Goal: Transaction & Acquisition: Purchase product/service

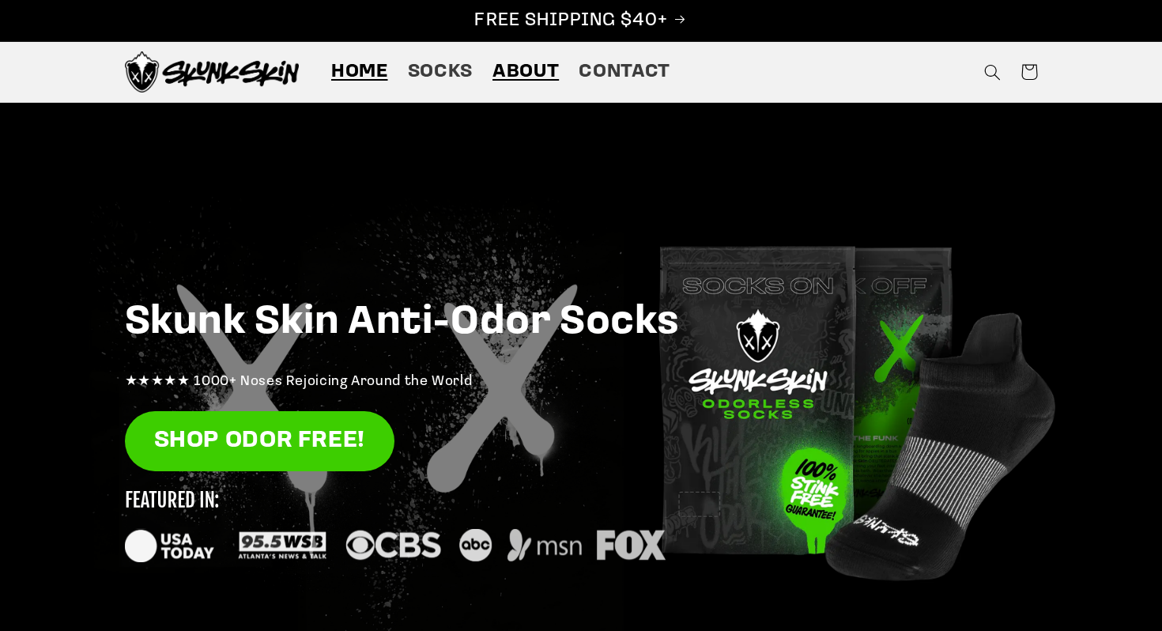
click at [521, 79] on span "About" at bounding box center [525, 72] width 66 height 24
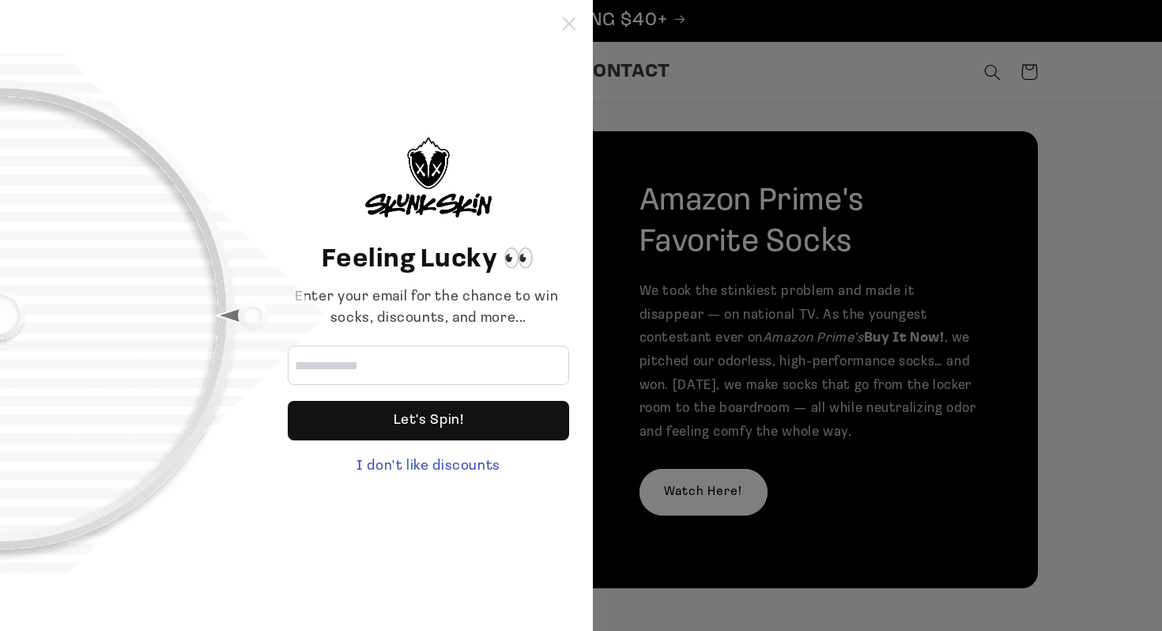
click at [563, 24] on icon at bounding box center [569, 23] width 13 height 13
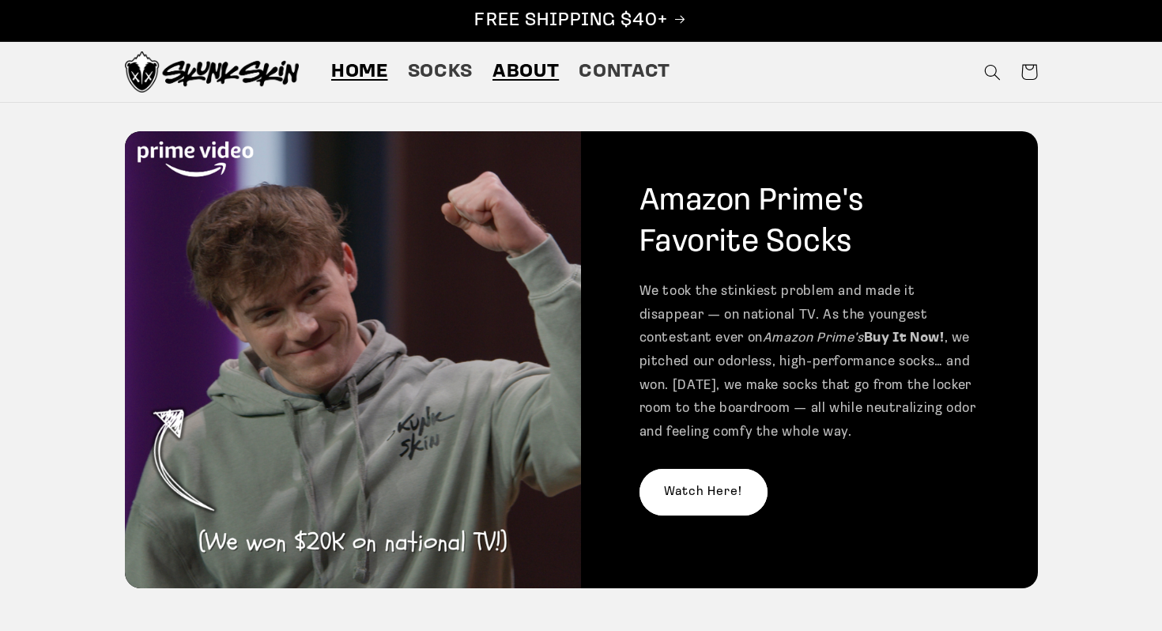
click at [380, 76] on span "Home" at bounding box center [359, 72] width 57 height 24
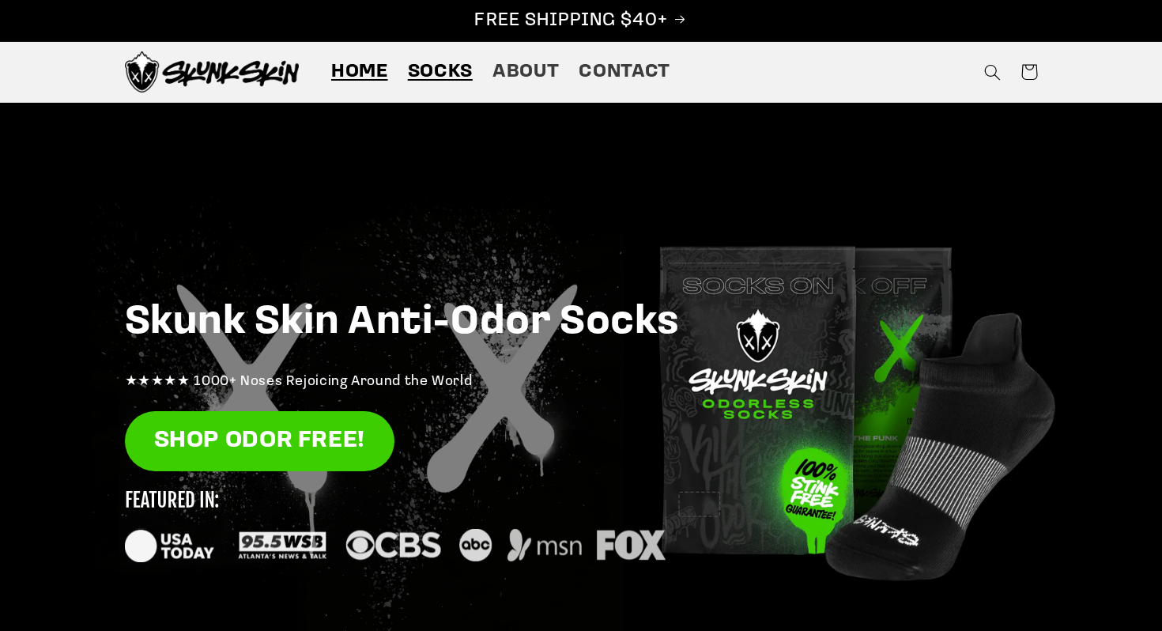
click at [425, 62] on span "Socks" at bounding box center [440, 72] width 65 height 24
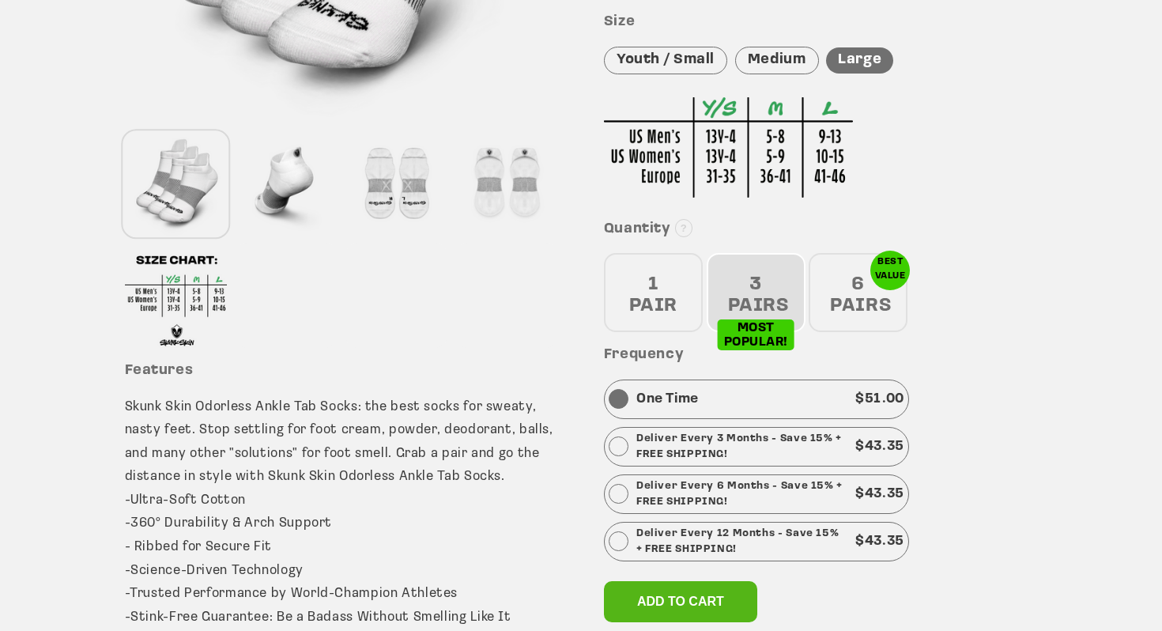
scroll to position [560, 0]
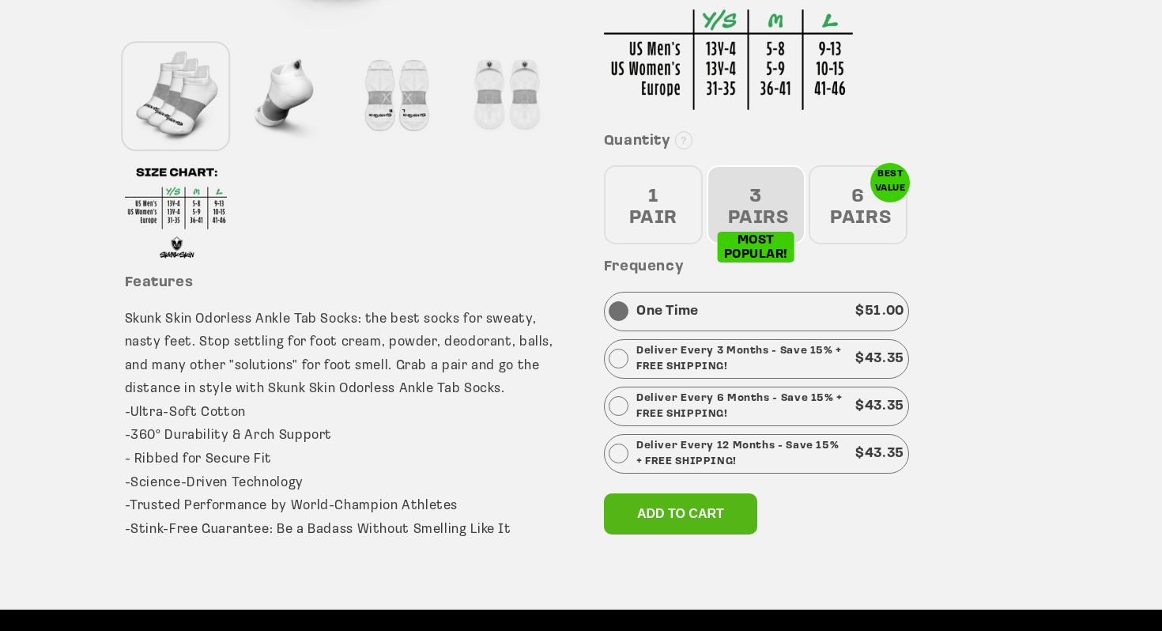
click at [887, 199] on div "6 PAIRS" at bounding box center [857, 204] width 99 height 79
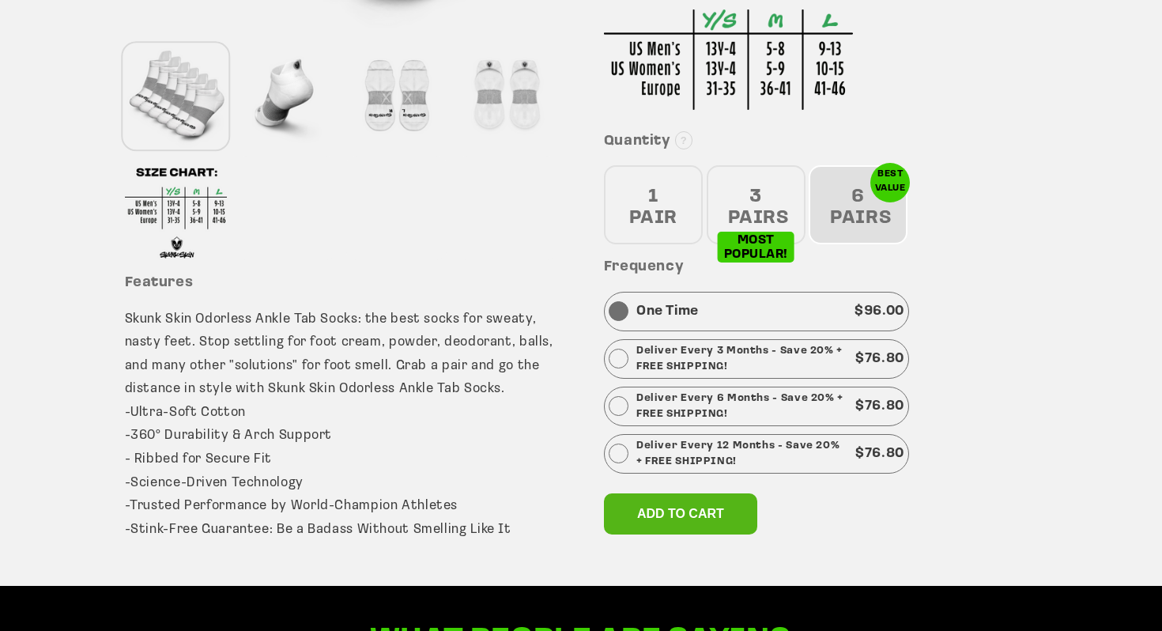
click at [794, 213] on div "3 PAIRS" at bounding box center [755, 204] width 99 height 79
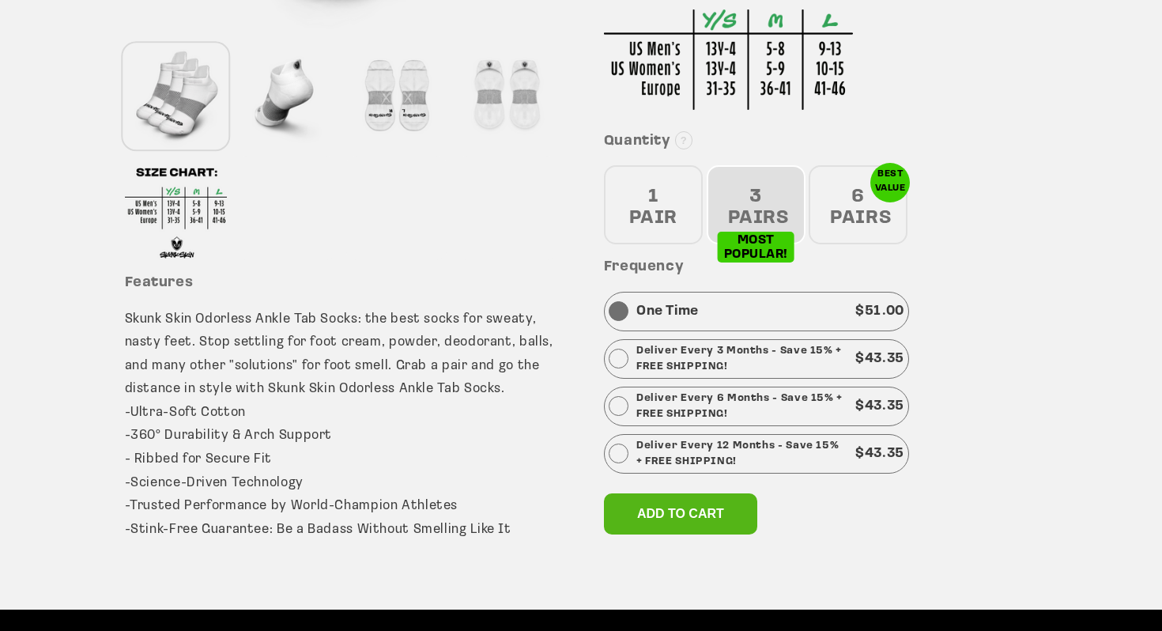
click at [657, 209] on div "1 PAIR" at bounding box center [653, 204] width 99 height 79
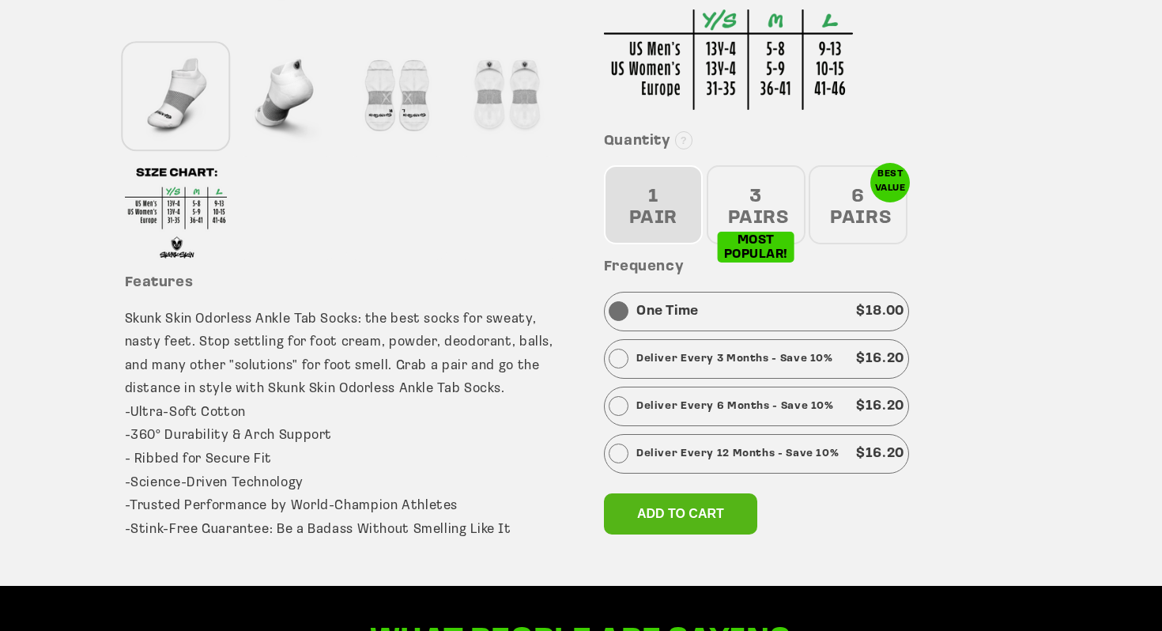
click at [771, 200] on div "3 PAIRS" at bounding box center [755, 204] width 99 height 79
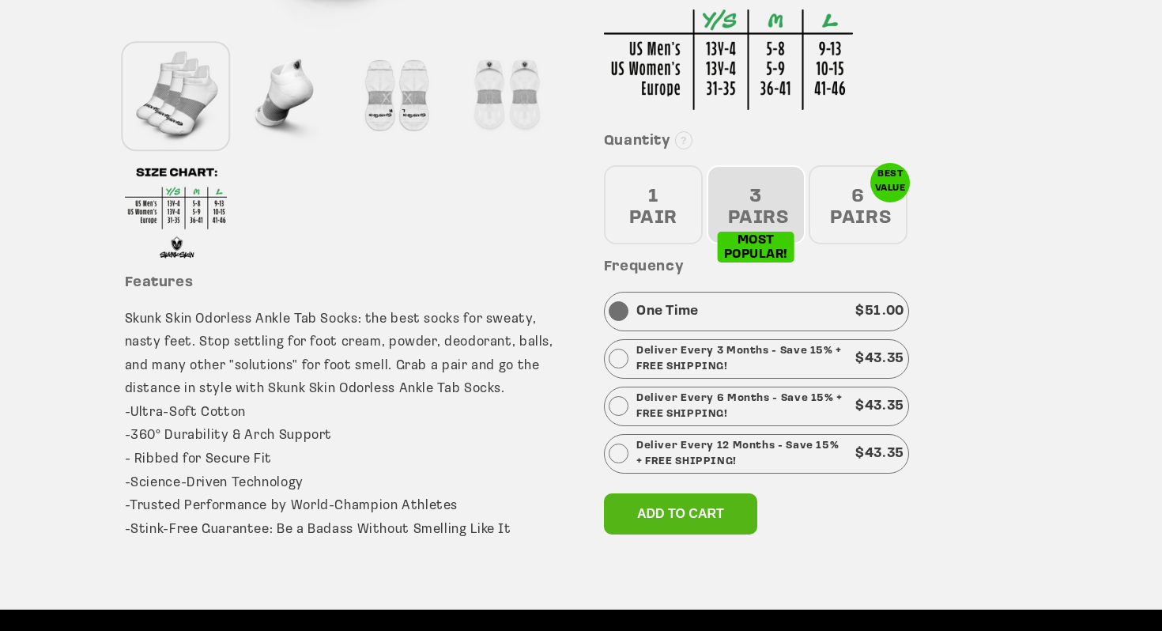
click at [846, 182] on div "6 PAIRS" at bounding box center [857, 204] width 99 height 79
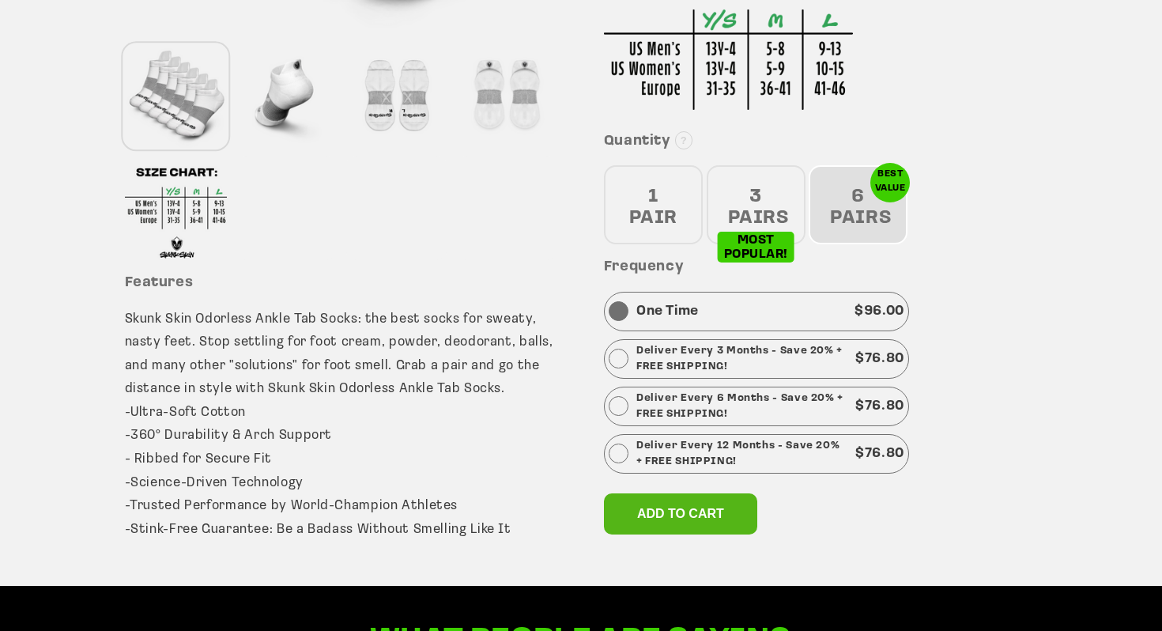
click at [762, 207] on div "3 PAIRS" at bounding box center [755, 204] width 99 height 79
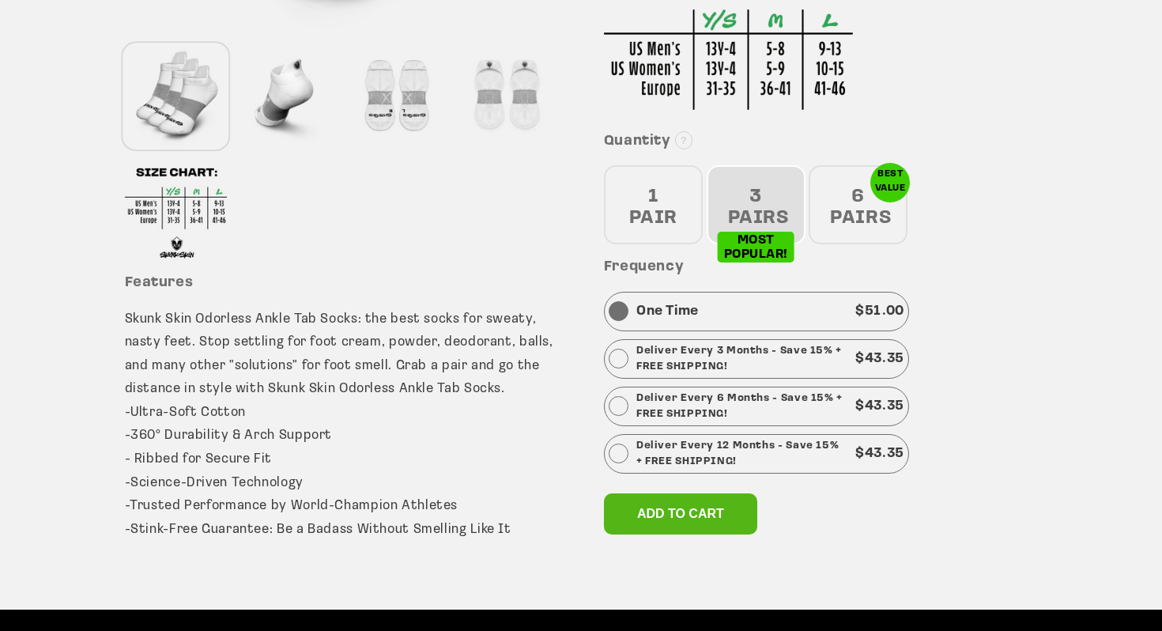
click at [634, 216] on div "1 PAIR" at bounding box center [653, 204] width 99 height 79
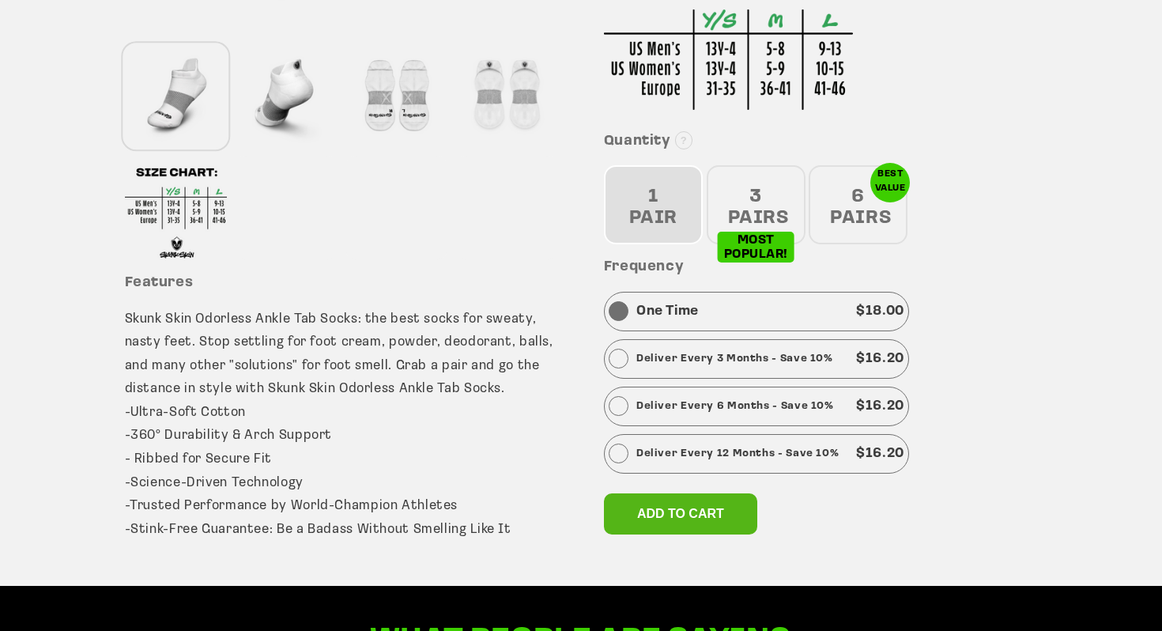
click at [753, 217] on div "3 PAIRS" at bounding box center [755, 204] width 99 height 79
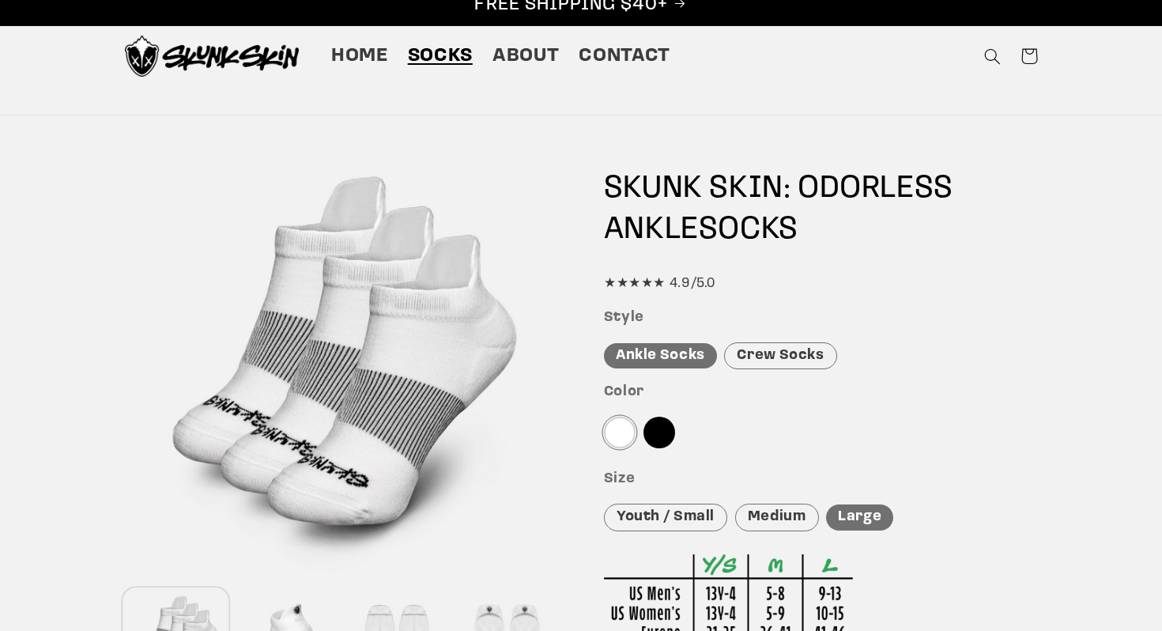
scroll to position [0, 0]
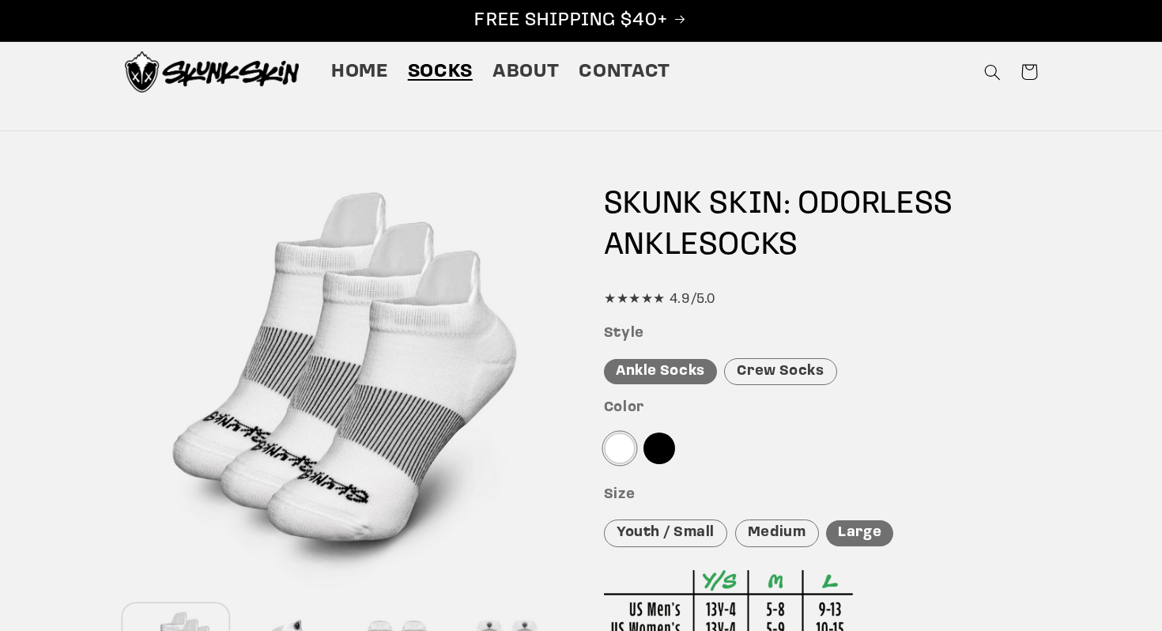
click at [611, 447] on div at bounding box center [620, 448] width 32 height 32
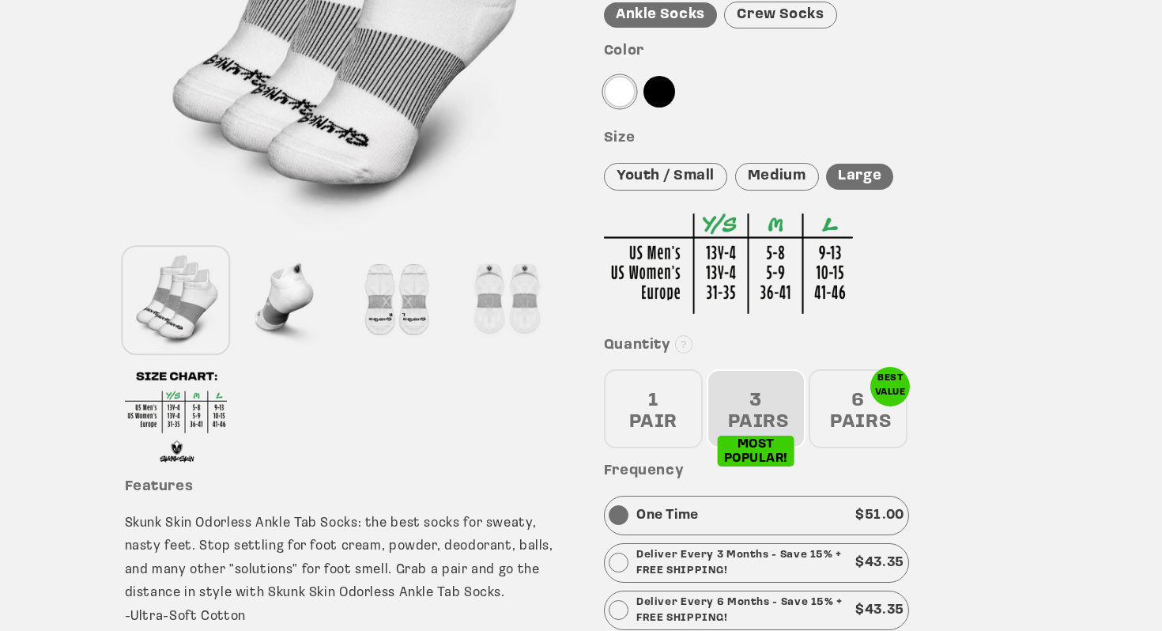
scroll to position [357, 0]
click at [750, 446] on div "3 PAIRS" at bounding box center [755, 407] width 99 height 79
click at [762, 400] on div "3 PAIRS" at bounding box center [755, 407] width 99 height 79
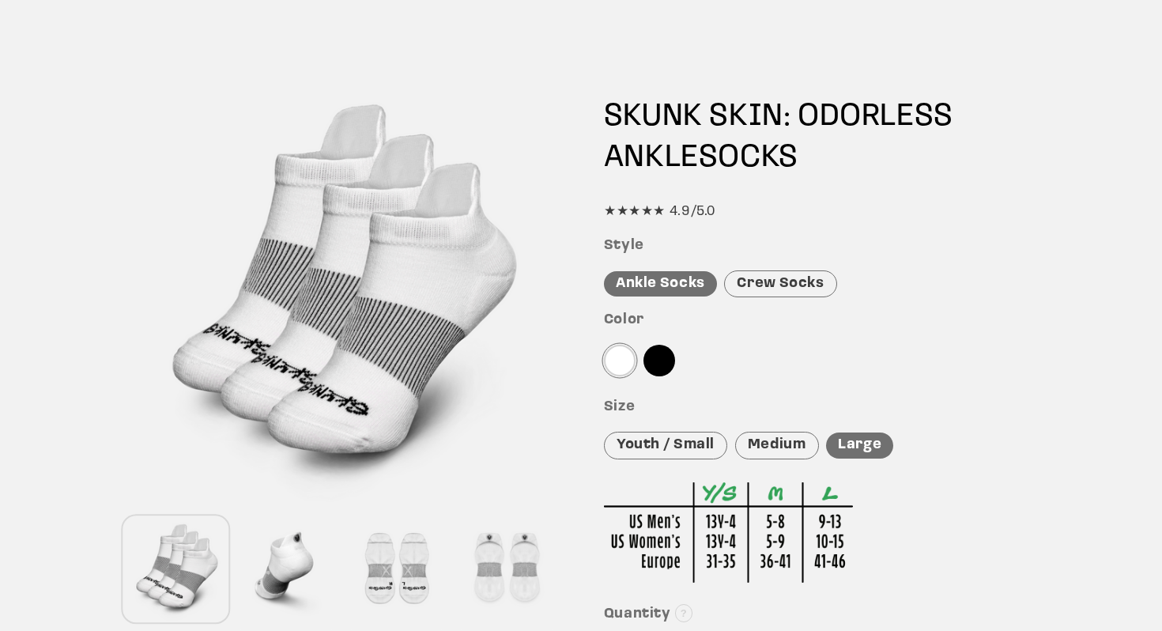
scroll to position [258, 0]
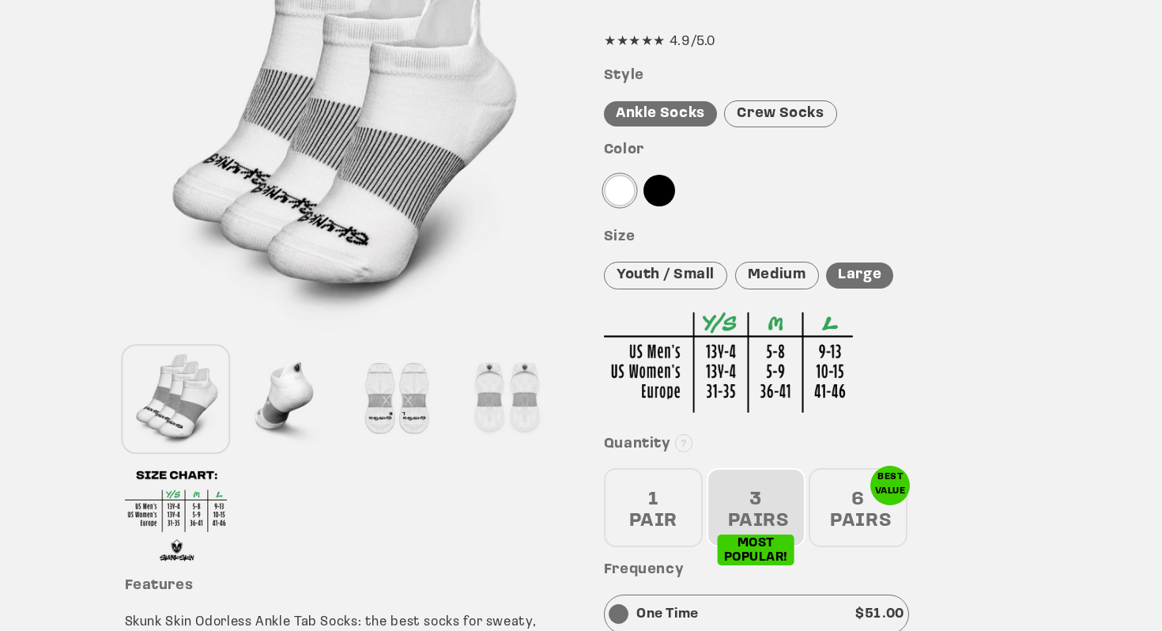
click at [675, 468] on div "1 PAIR" at bounding box center [653, 507] width 99 height 79
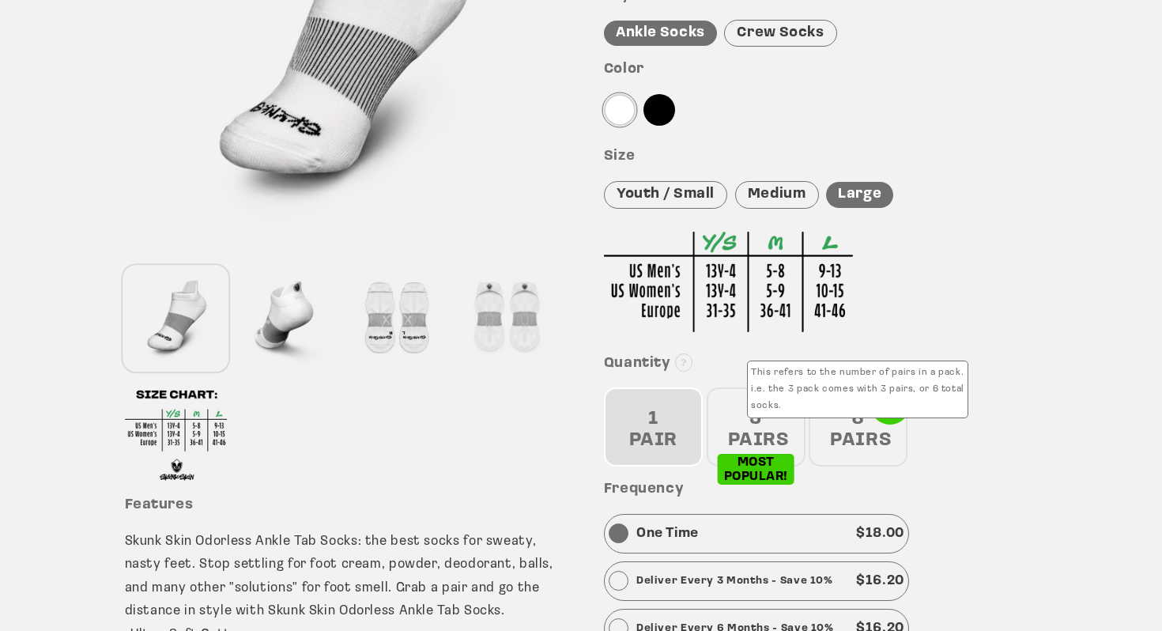
scroll to position [339, 0]
click at [751, 420] on div "3 PAIRS" at bounding box center [755, 425] width 99 height 79
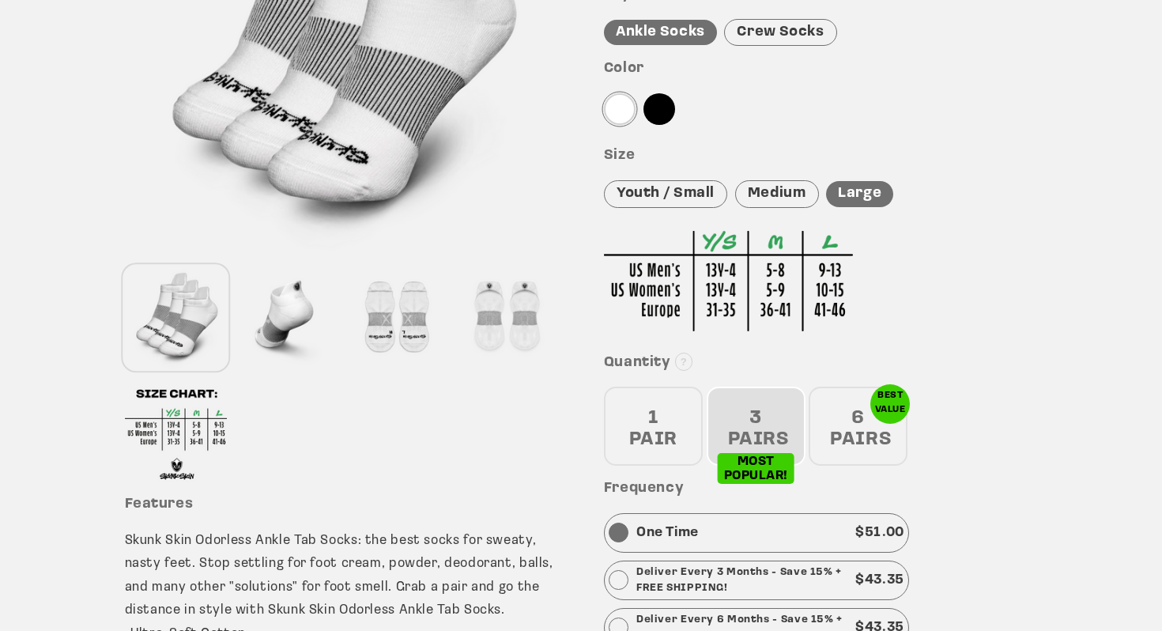
scroll to position [412, 0]
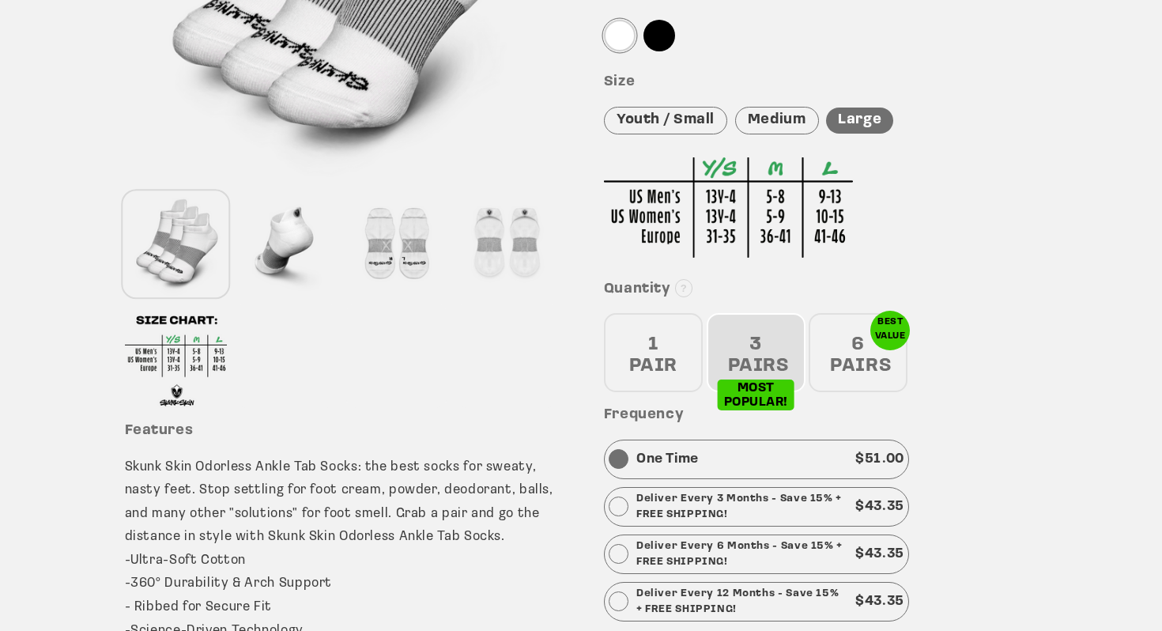
click at [657, 340] on div "1 PAIR" at bounding box center [653, 352] width 99 height 79
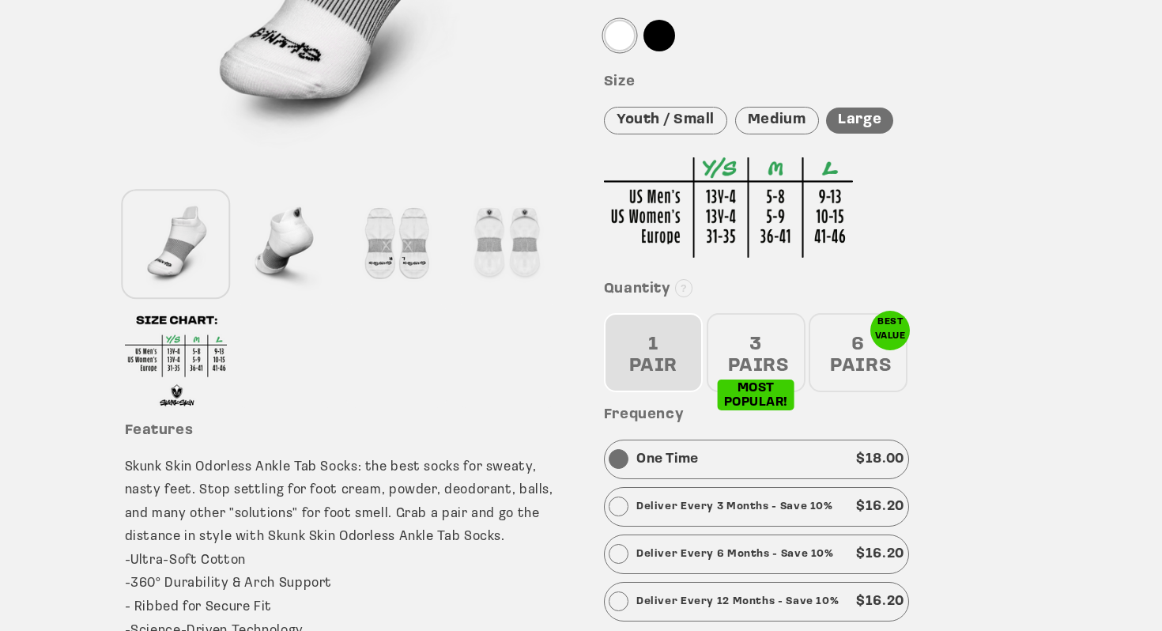
click at [755, 345] on div "3 PAIRS" at bounding box center [755, 352] width 99 height 79
